Goal: Task Accomplishment & Management: Use online tool/utility

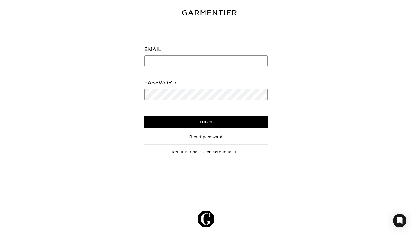
type input "allihh12@yahoo.com"
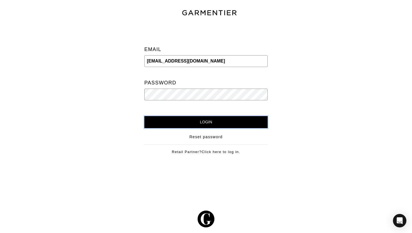
click at [232, 120] on input "Login" at bounding box center [205, 122] width 123 height 12
click at [144, 116] on input "Login" at bounding box center [205, 122] width 123 height 12
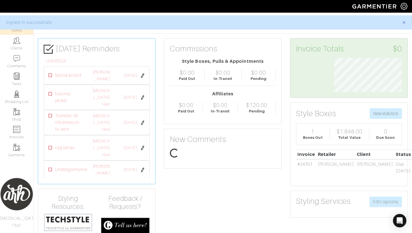
scroll to position [34, 76]
click at [20, 119] on link "Shop" at bounding box center [16, 115] width 33 height 18
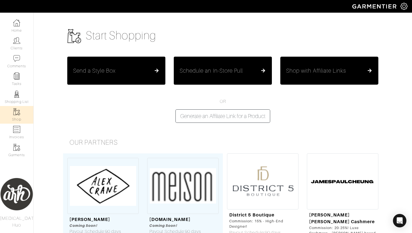
click at [321, 75] on button "Shop with Affiliate Links" at bounding box center [330, 71] width 98 height 28
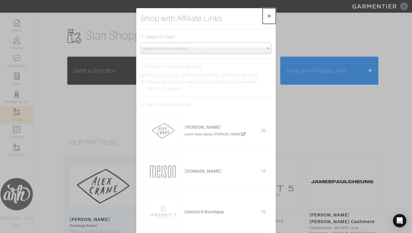
click at [270, 18] on span "×" at bounding box center [269, 16] width 4 height 8
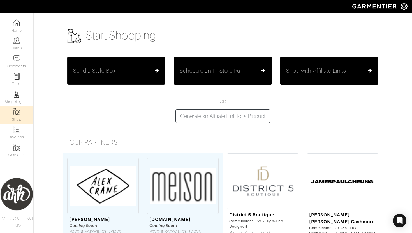
click at [150, 63] on button "Send a Style Box" at bounding box center [116, 71] width 98 height 28
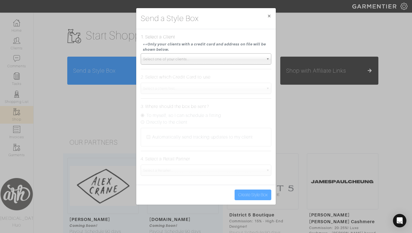
click at [162, 62] on span "Select one of your clients..." at bounding box center [203, 59] width 121 height 11
click at [128, 104] on div "Send a Style Box × 1. Select a Client **Only your clients with a credit card an…" at bounding box center [206, 116] width 412 height 233
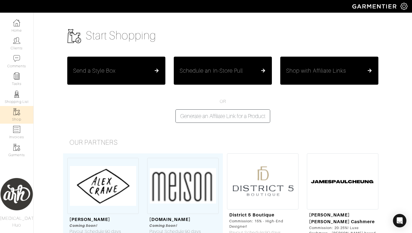
click at [20, 114] on link "Shop" at bounding box center [16, 115] width 33 height 18
click at [24, 30] on link "Home" at bounding box center [16, 26] width 33 height 18
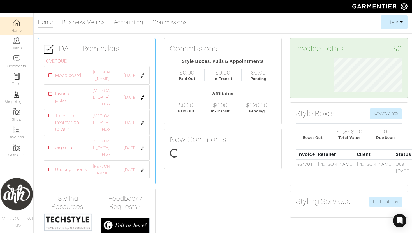
scroll to position [34, 76]
click at [18, 151] on link "Garments" at bounding box center [16, 151] width 33 height 18
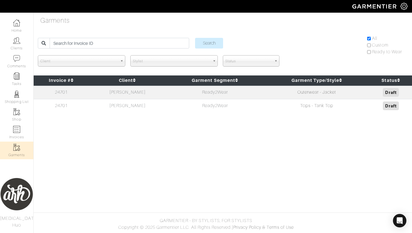
click at [208, 98] on td "Ready2Wear" at bounding box center [215, 93] width 98 height 14
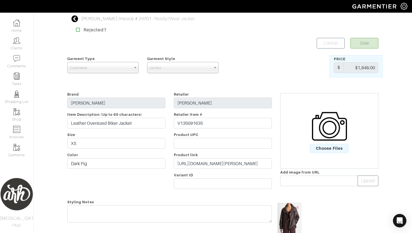
click at [77, 16] on icon at bounding box center [75, 18] width 7 height 7
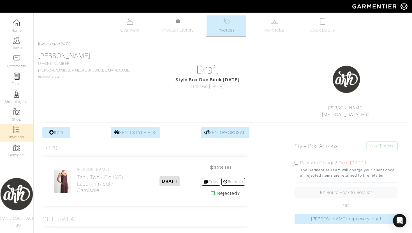
click at [14, 133] on img at bounding box center [16, 129] width 7 height 7
select select
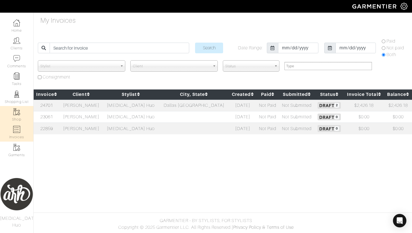
click at [17, 120] on link "Shop" at bounding box center [16, 115] width 33 height 18
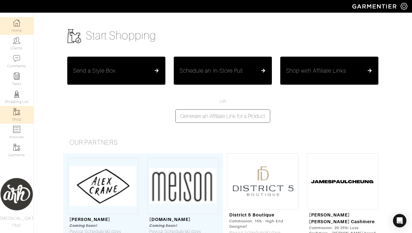
click at [19, 31] on link "Home" at bounding box center [16, 26] width 33 height 18
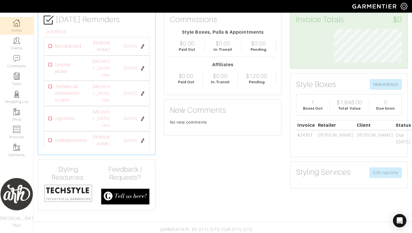
scroll to position [30, 0]
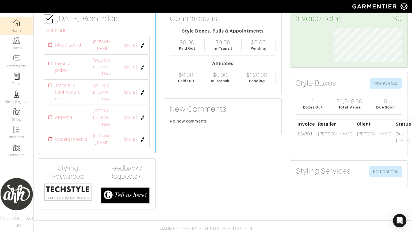
click at [54, 198] on img at bounding box center [68, 192] width 49 height 19
